Goal: Task Accomplishment & Management: Use online tool/utility

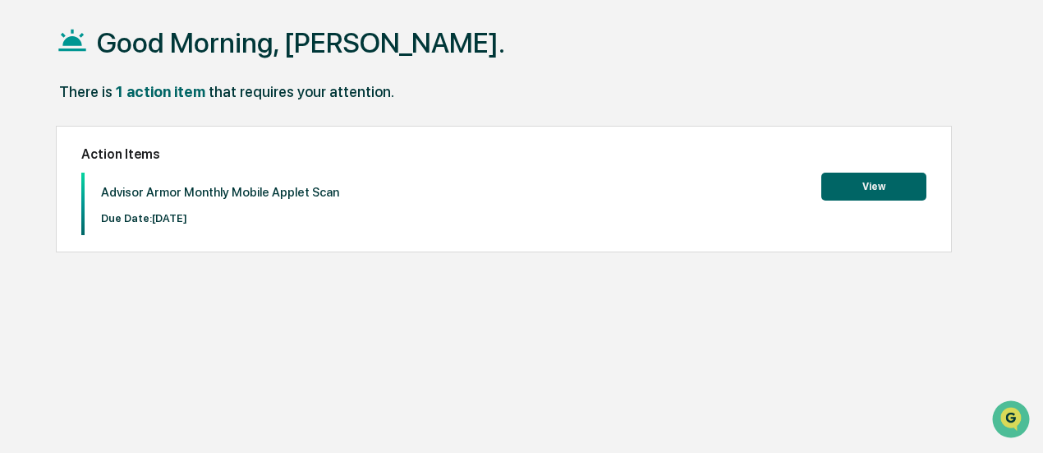
click at [858, 184] on button "View" at bounding box center [874, 187] width 105 height 28
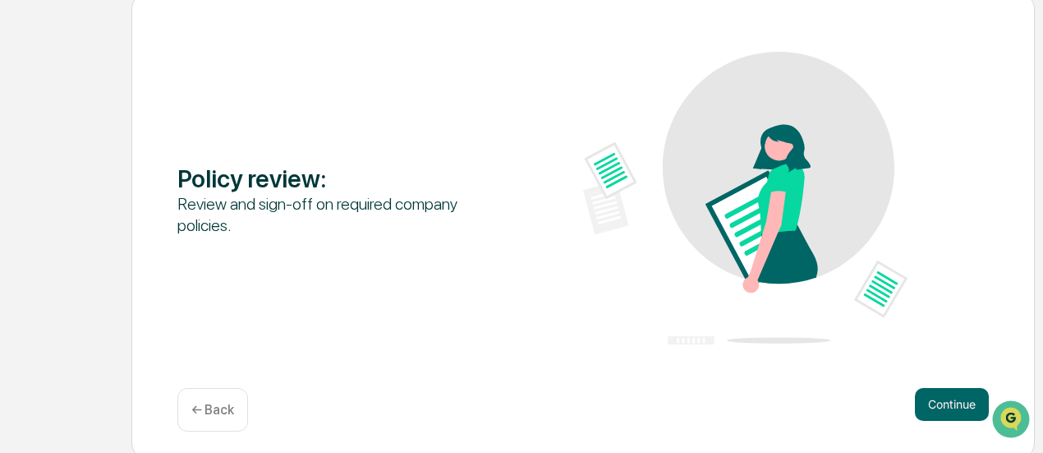
scroll to position [209, 0]
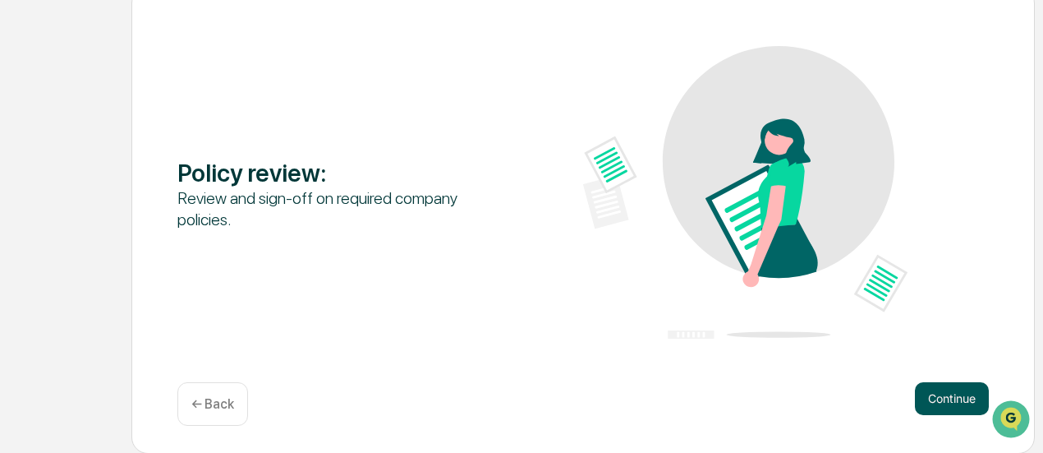
click at [937, 387] on button "Continue" at bounding box center [952, 398] width 74 height 33
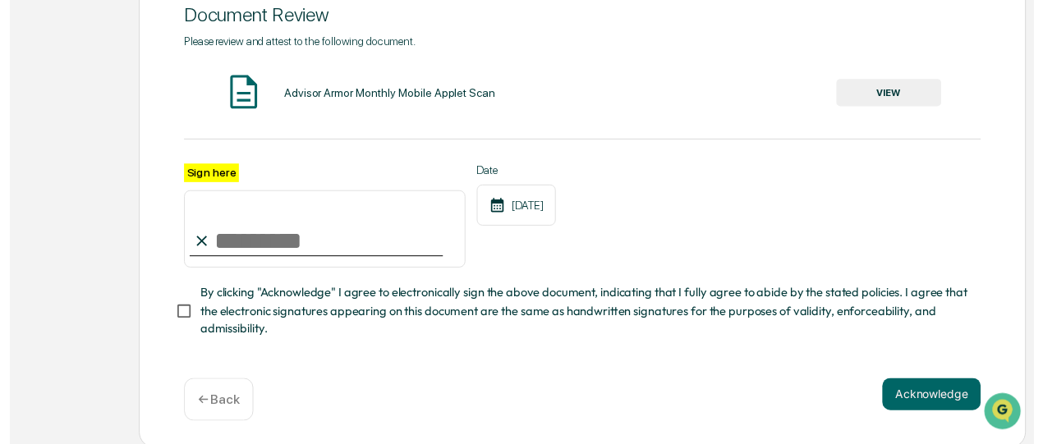
scroll to position [238, 0]
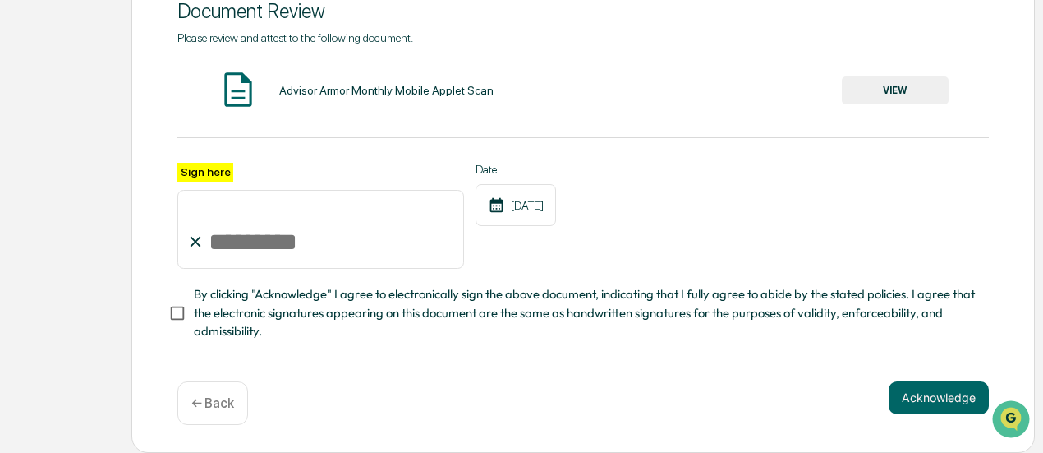
click at [897, 81] on button "VIEW" at bounding box center [895, 90] width 107 height 28
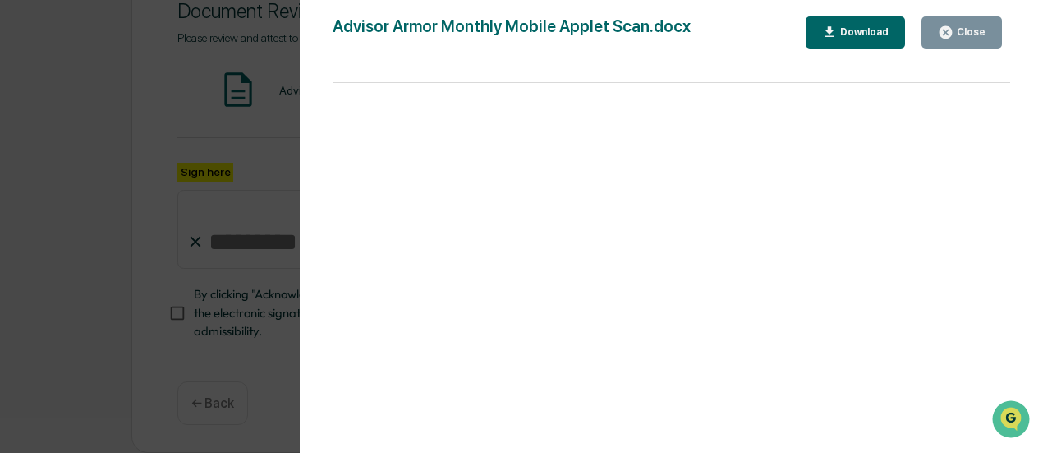
click at [856, 33] on div "Download" at bounding box center [863, 32] width 52 height 12
click at [965, 34] on div "Close" at bounding box center [970, 32] width 32 height 12
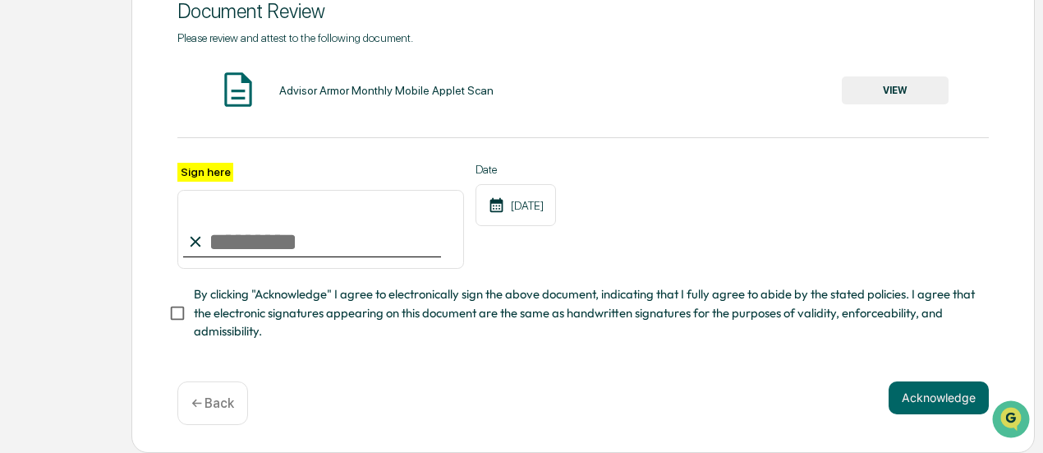
click at [245, 242] on input "Sign here" at bounding box center [320, 229] width 287 height 79
click at [227, 233] on input "Sign here" at bounding box center [320, 229] width 287 height 79
type input "**********"
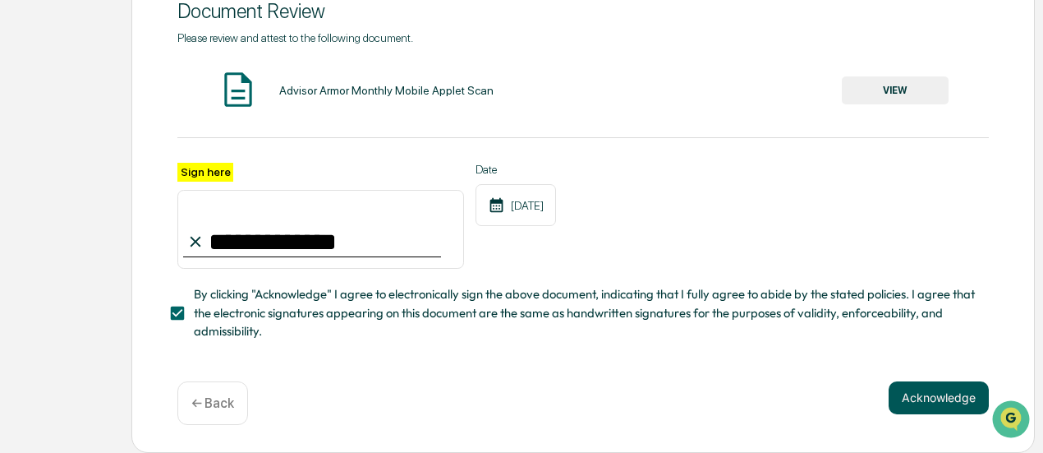
click at [927, 395] on button "Acknowledge" at bounding box center [939, 397] width 100 height 33
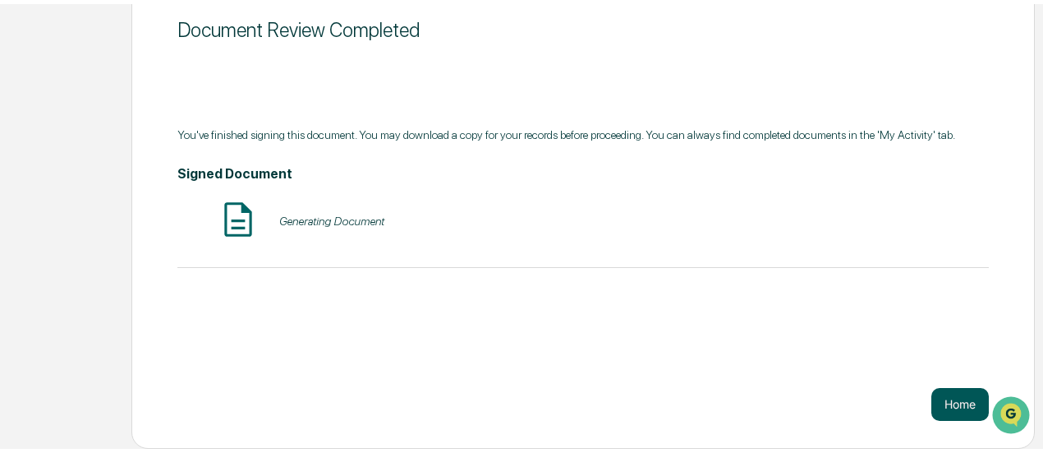
scroll to position [209, 0]
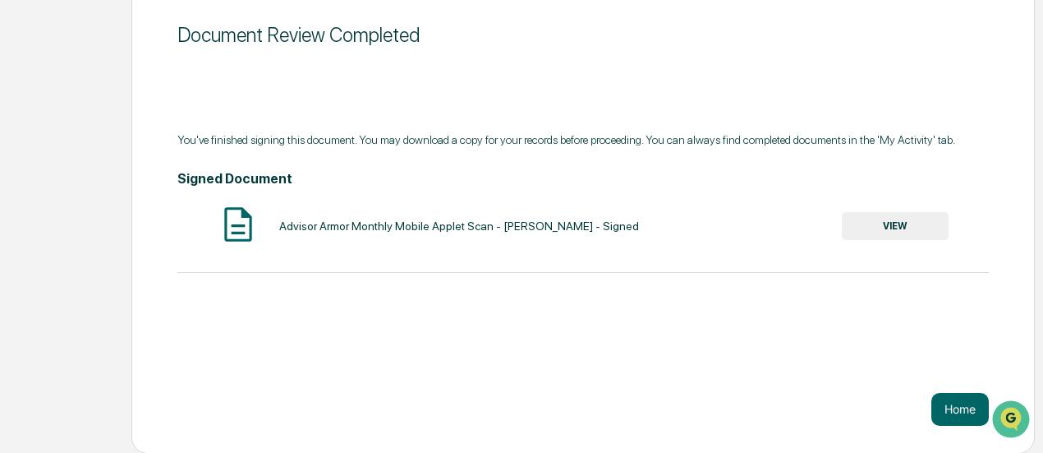
drag, startPoint x: 969, startPoint y: 408, endPoint x: 878, endPoint y: 308, distance: 134.9
click at [864, 376] on div "Document Review Completed You've finished signing this document. You may downlo…" at bounding box center [583, 220] width 904 height 467
click at [905, 226] on button "VIEW" at bounding box center [895, 226] width 107 height 28
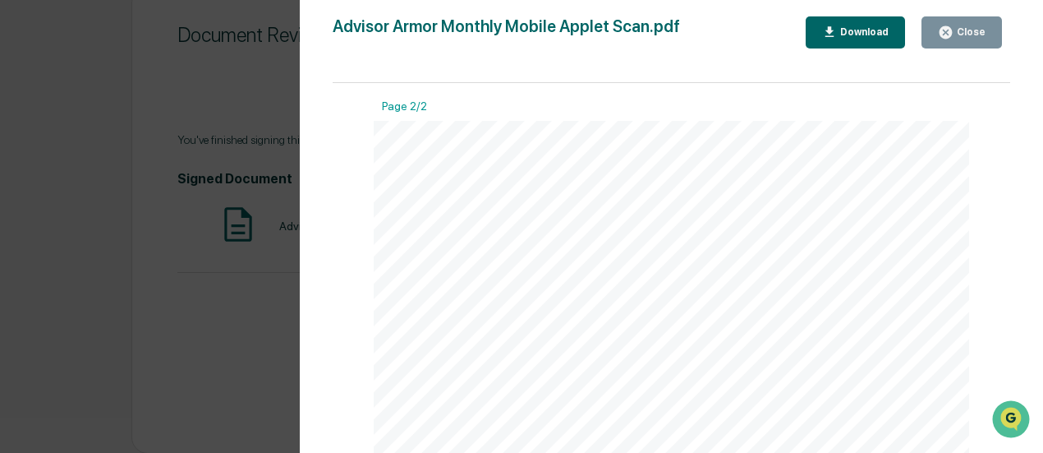
scroll to position [1068, 0]
click at [970, 24] on button "Close" at bounding box center [962, 32] width 81 height 32
